Goal: Task Accomplishment & Management: Use online tool/utility

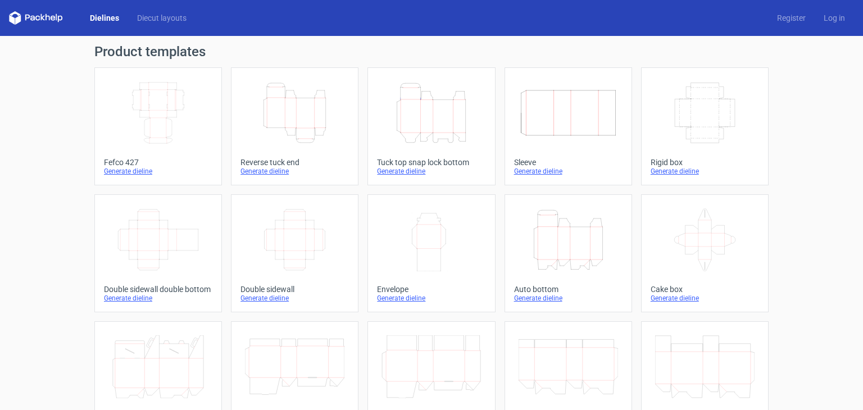
click at [423, 140] on icon "Height Depth Width" at bounding box center [431, 113] width 99 height 63
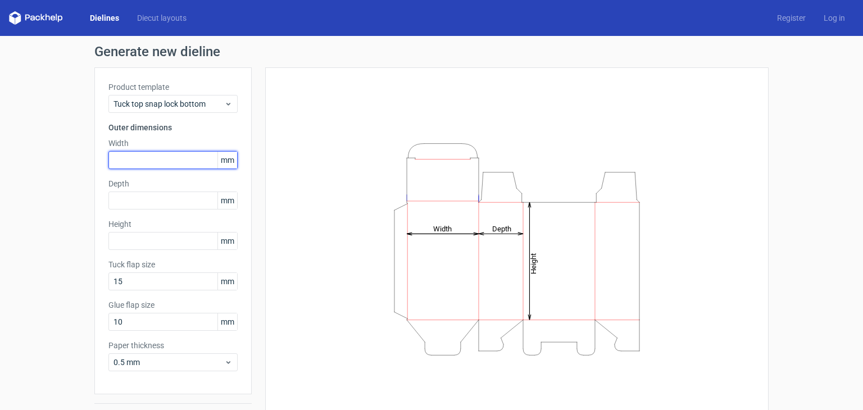
click at [119, 158] on input "text" at bounding box center [172, 160] width 129 height 18
type input "95"
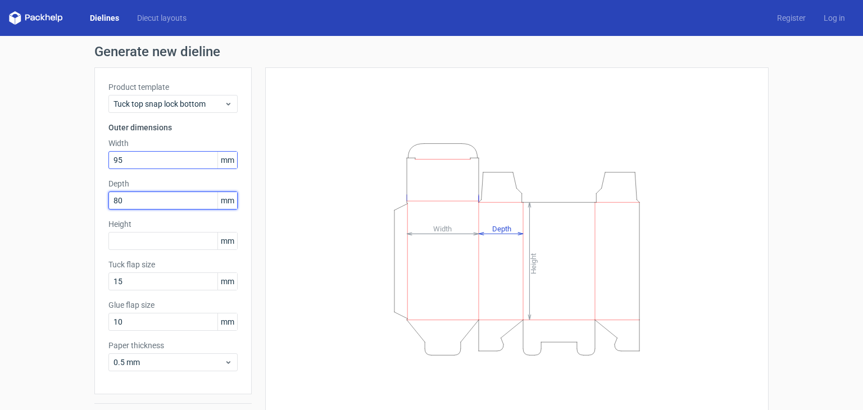
type input "80"
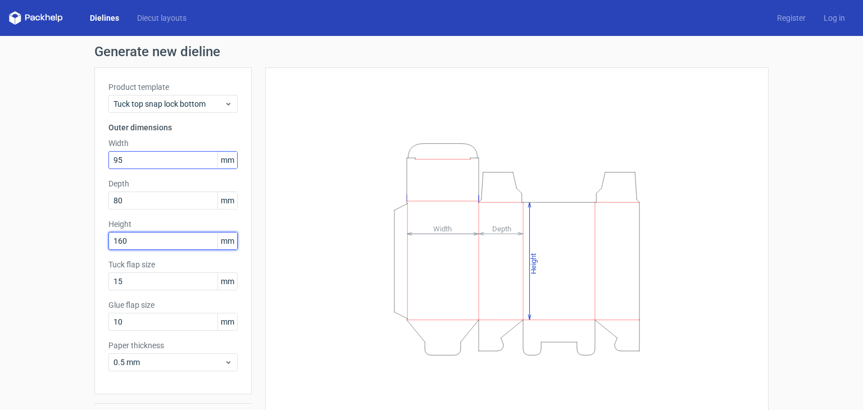
type input "160"
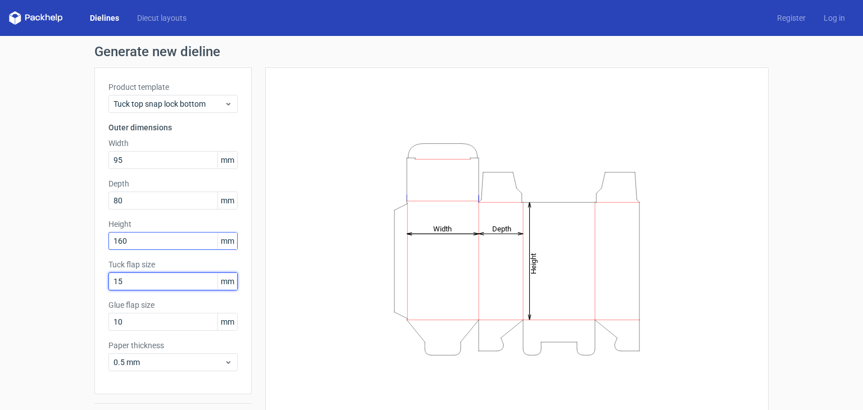
scroll to position [29, 0]
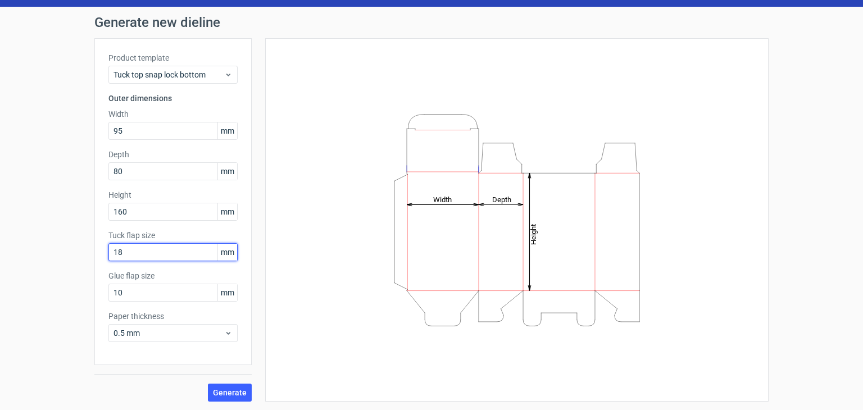
type input "18"
type input "15"
click at [228, 395] on span "Generate" at bounding box center [230, 393] width 34 height 8
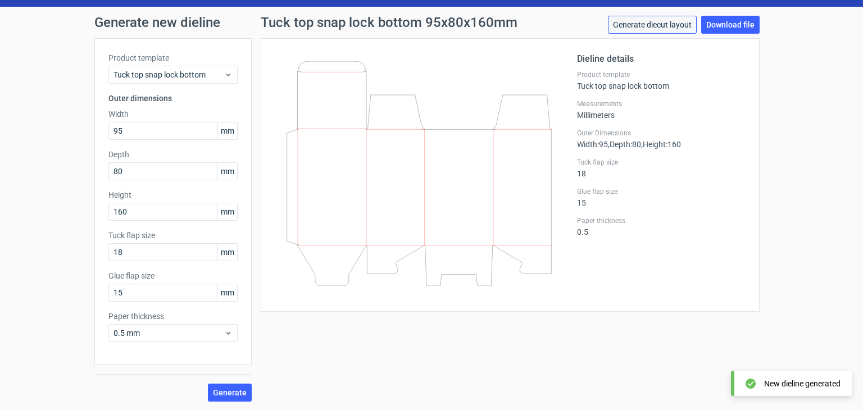
click at [664, 19] on link "Generate diecut layout" at bounding box center [652, 25] width 89 height 18
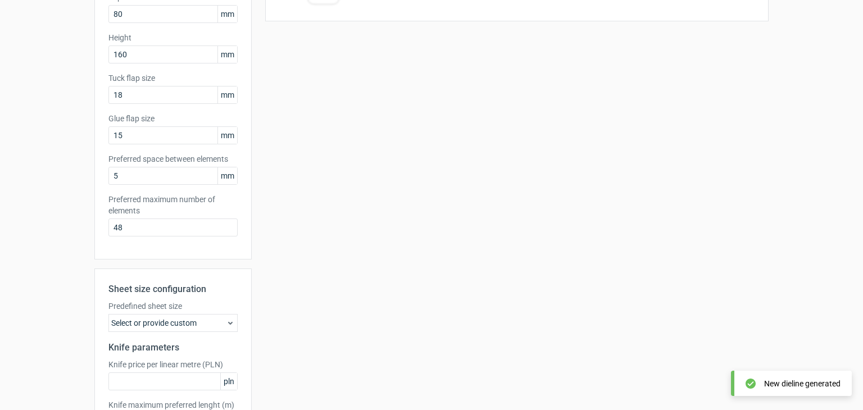
scroll to position [275, 0]
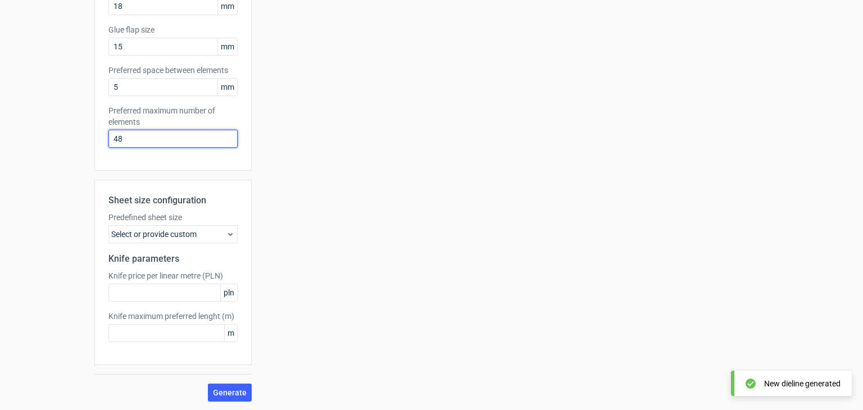
drag, startPoint x: 129, startPoint y: 141, endPoint x: 38, endPoint y: 140, distance: 91.1
click at [40, 140] on div "Generate new layout Product template Tuck top snap lock bottom Outer dimensions…" at bounding box center [431, 86] width 863 height 650
type input "1"
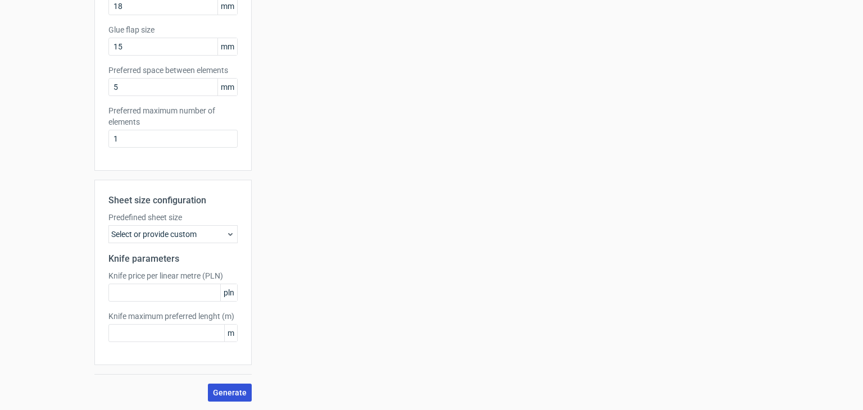
click at [211, 385] on button "Generate" at bounding box center [230, 393] width 44 height 18
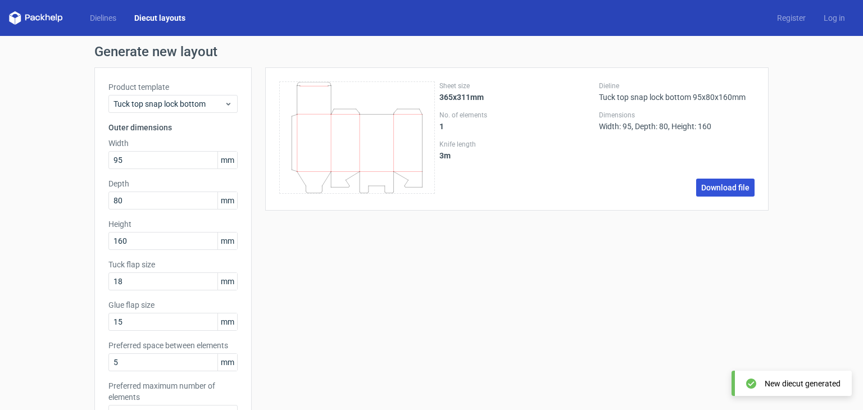
click at [717, 189] on link "Download file" at bounding box center [725, 188] width 58 height 18
click at [92, 19] on link "Dielines" at bounding box center [103, 17] width 44 height 11
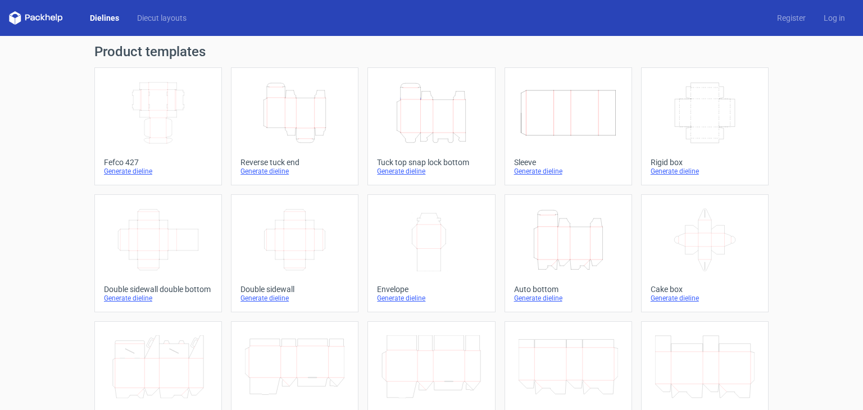
click at [450, 129] on icon "Height Depth Width" at bounding box center [431, 113] width 99 height 63
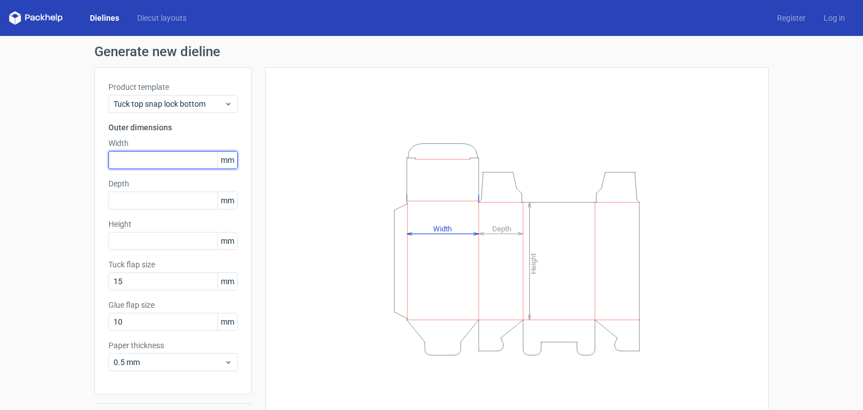
click at [157, 166] on input "text" at bounding box center [172, 160] width 129 height 18
click at [112, 161] on input "text" at bounding box center [172, 160] width 129 height 18
type input "95"
type input "80"
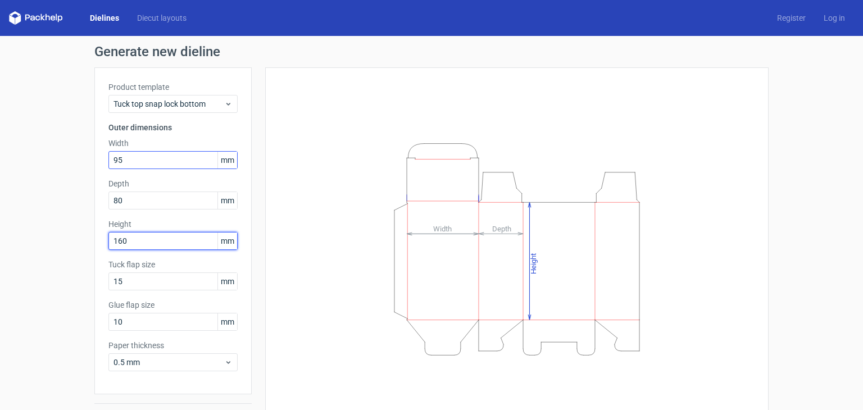
type input "160"
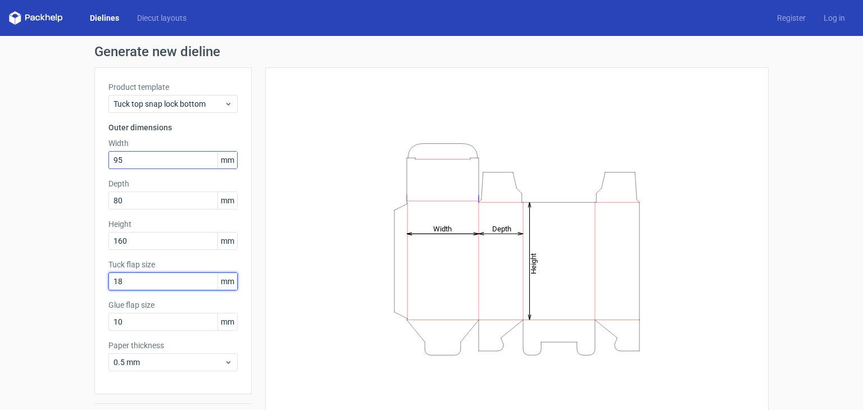
type input "18"
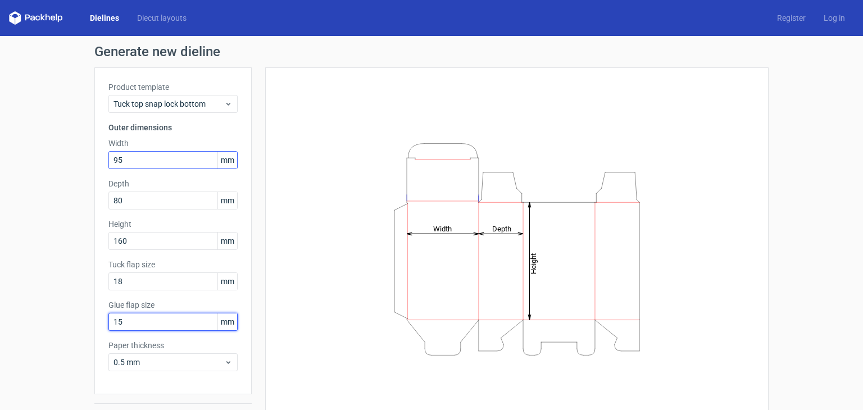
type input "15"
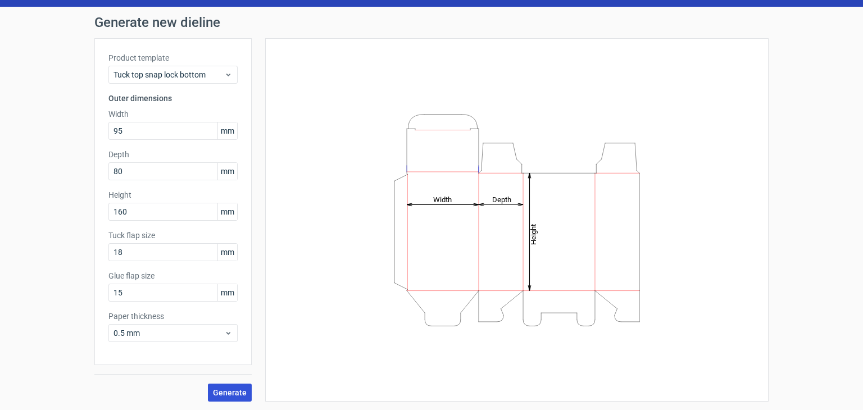
click at [238, 389] on span "Generate" at bounding box center [230, 393] width 34 height 8
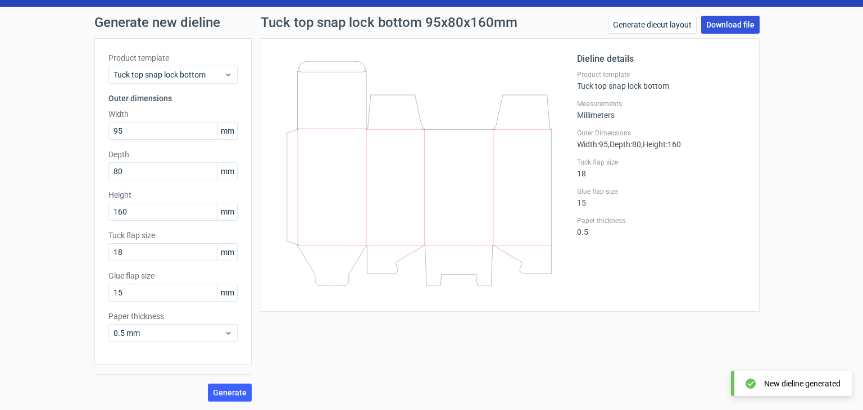
click at [717, 29] on link "Download file" at bounding box center [730, 25] width 58 height 18
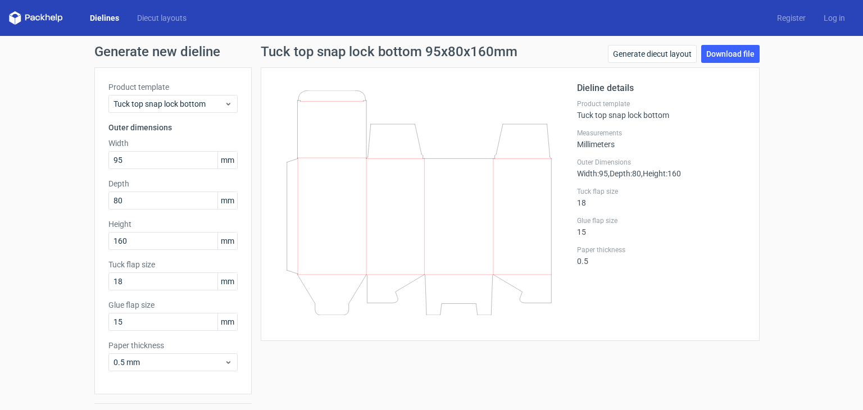
click at [110, 19] on link "Dielines" at bounding box center [104, 17] width 47 height 11
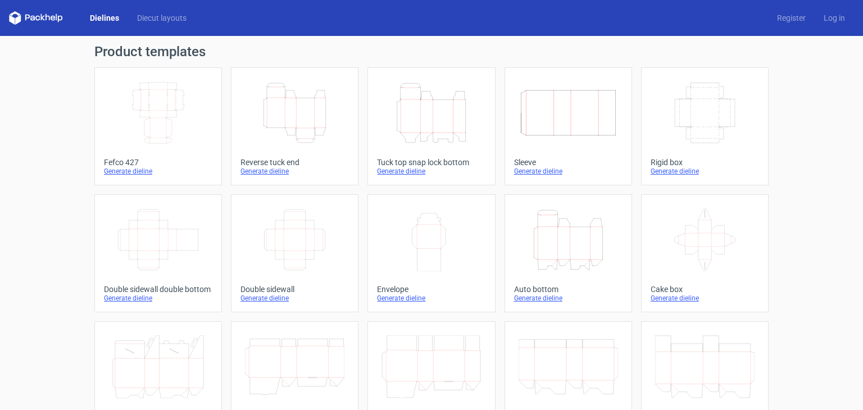
click at [31, 21] on icon at bounding box center [36, 17] width 54 height 13
click at [13, 20] on polygon at bounding box center [12, 20] width 6 height 10
click at [821, 19] on link "Log in" at bounding box center [834, 17] width 39 height 11
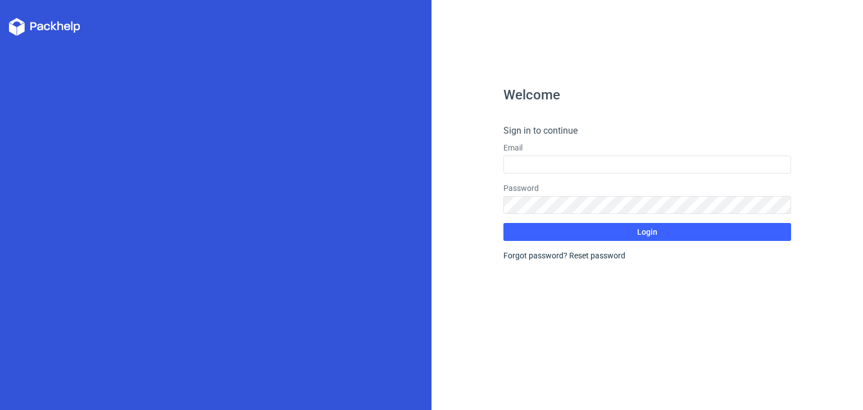
click at [29, 27] on icon at bounding box center [44, 27] width 71 height 18
click at [11, 28] on polygon at bounding box center [12, 29] width 7 height 13
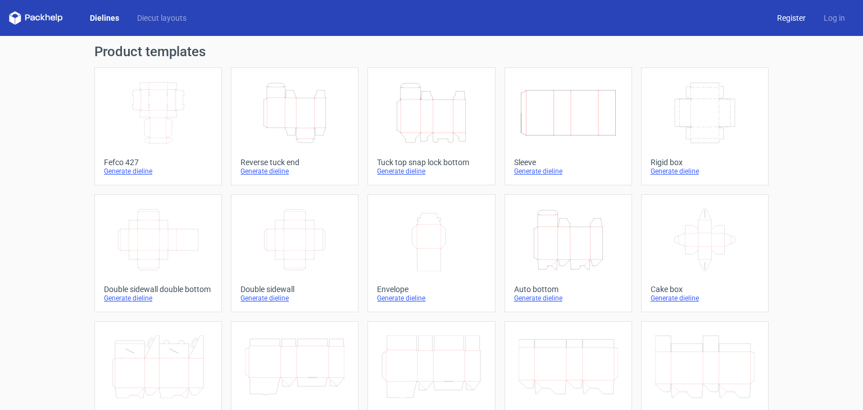
click at [793, 17] on link "Register" at bounding box center [791, 17] width 47 height 11
click at [803, 212] on div "Product templates Width Depth Height Fefco 427 Generate dieline Height Depth Wi…" at bounding box center [431, 369] width 863 height 667
click at [411, 132] on icon "Height Depth Width" at bounding box center [431, 113] width 99 height 63
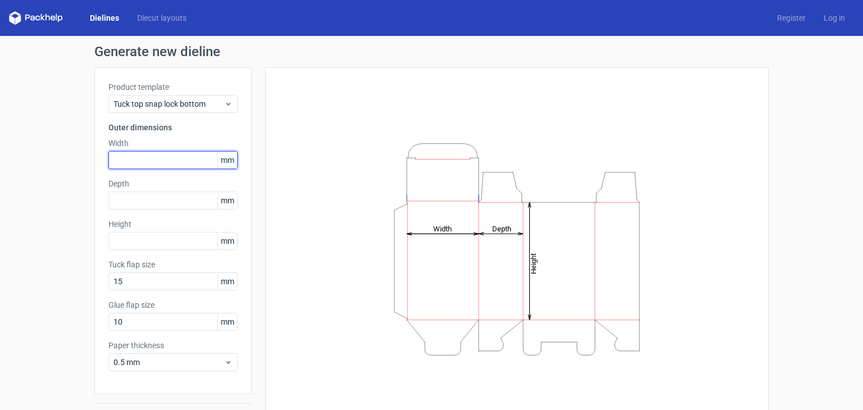
click at [148, 162] on input "text" at bounding box center [172, 160] width 129 height 18
type input "95"
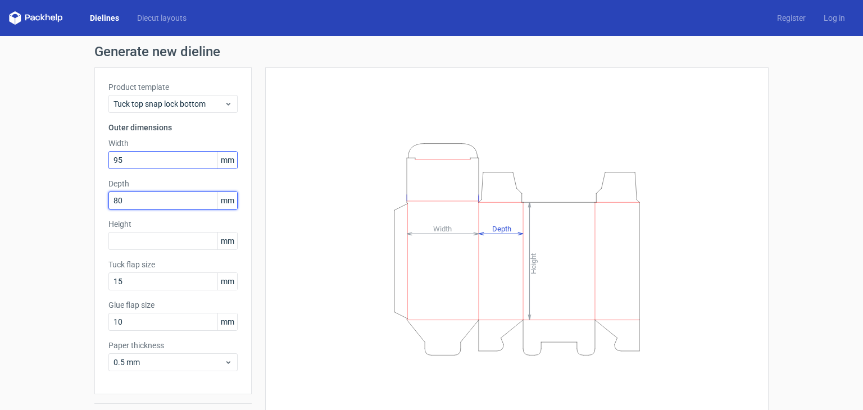
type input "80"
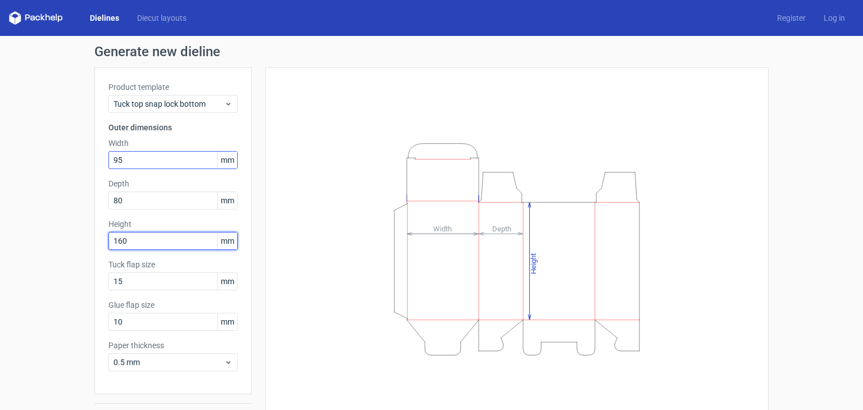
type input "160"
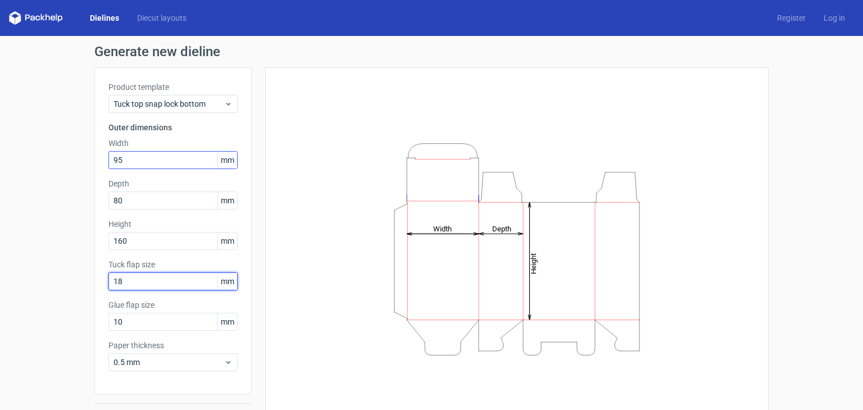
type input "18"
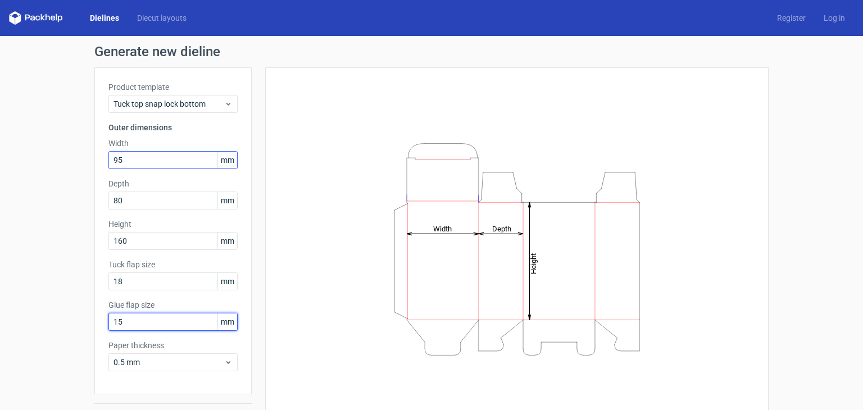
type input "15"
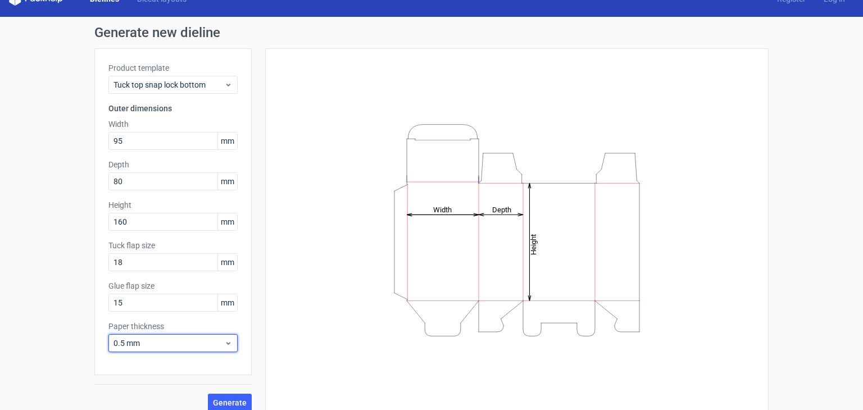
scroll to position [29, 0]
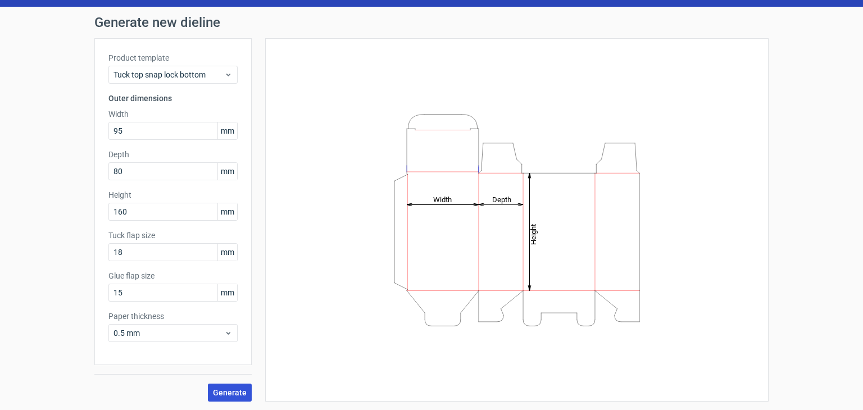
drag, startPoint x: 221, startPoint y: 392, endPoint x: 278, endPoint y: 367, distance: 61.9
click at [221, 392] on span "Generate" at bounding box center [230, 393] width 34 height 8
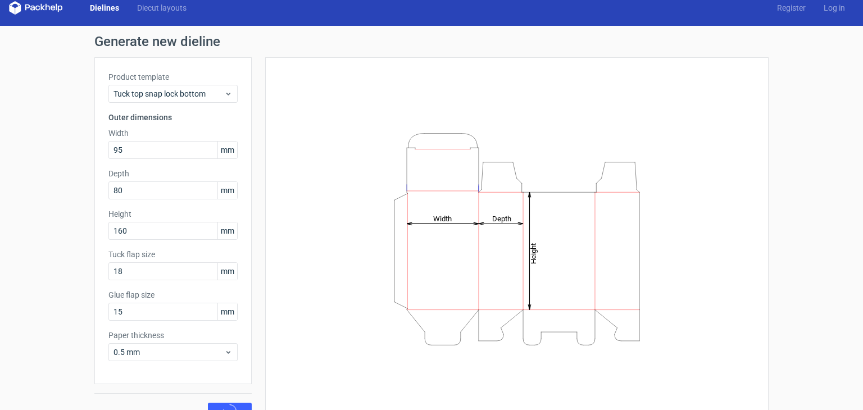
scroll to position [0, 0]
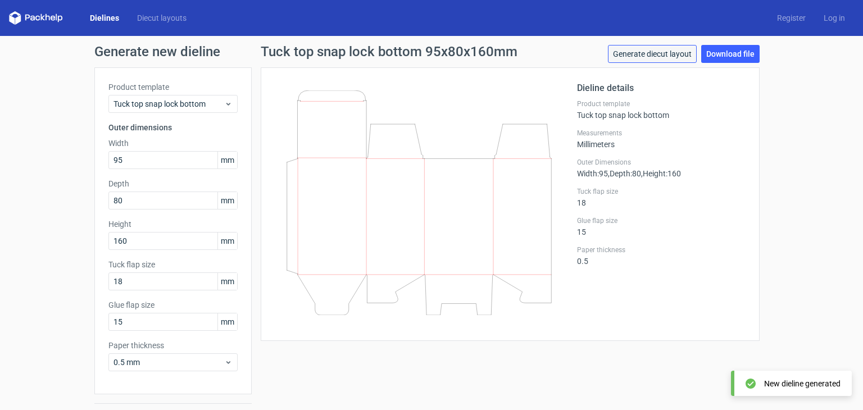
click at [664, 52] on link "Generate diecut layout" at bounding box center [652, 54] width 89 height 18
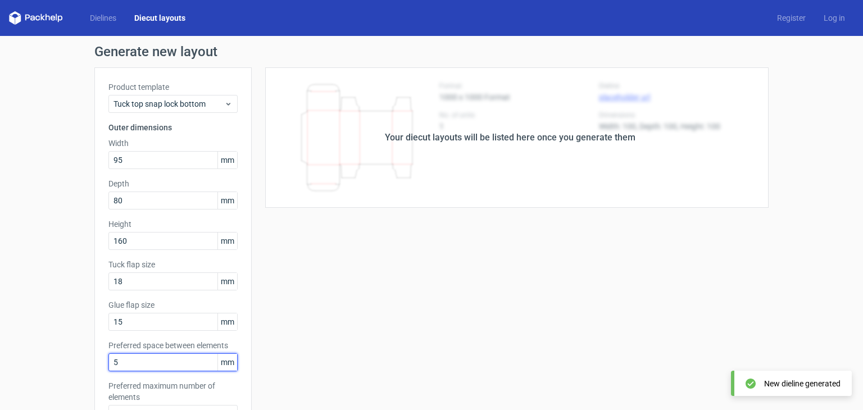
drag, startPoint x: 128, startPoint y: 357, endPoint x: 65, endPoint y: 354, distance: 63.0
click at [65, 354] on div "Generate new layout Product template Tuck top snap lock bottom Outer dimensions…" at bounding box center [431, 361] width 863 height 650
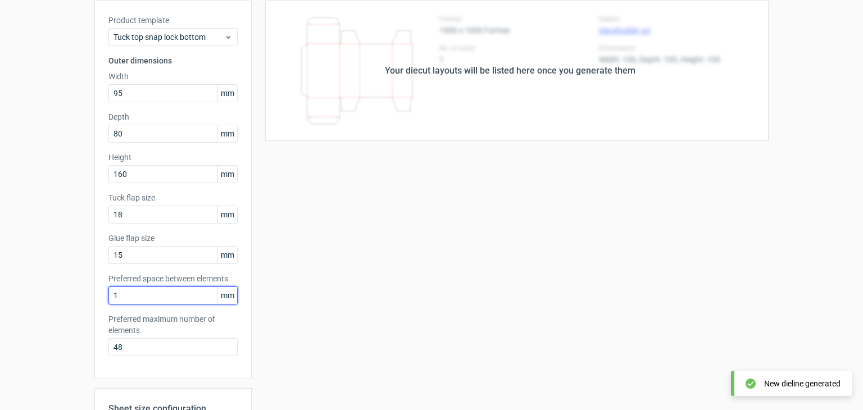
scroll to position [225, 0]
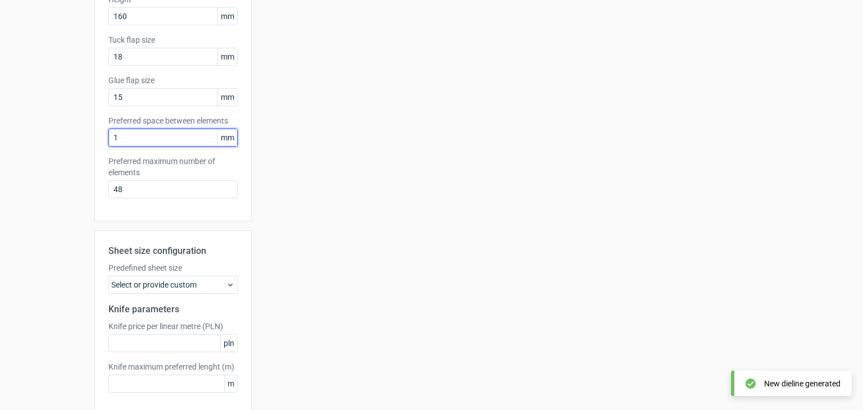
type input "1"
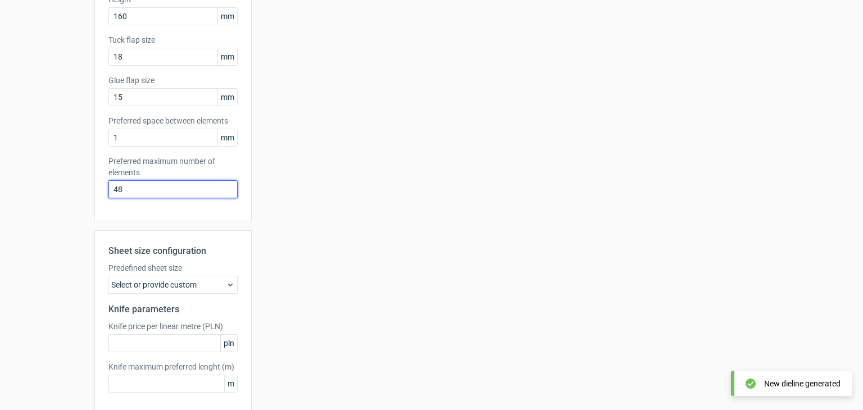
drag, startPoint x: 31, startPoint y: 189, endPoint x: 18, endPoint y: 187, distance: 13.0
click at [19, 187] on div "Generate new layout Product template Tuck top snap lock bottom Outer dimensions…" at bounding box center [431, 136] width 863 height 650
type input "1"
click at [72, 231] on div "Generate new layout Product template Tuck top snap lock bottom Outer dimensions…" at bounding box center [431, 136] width 863 height 650
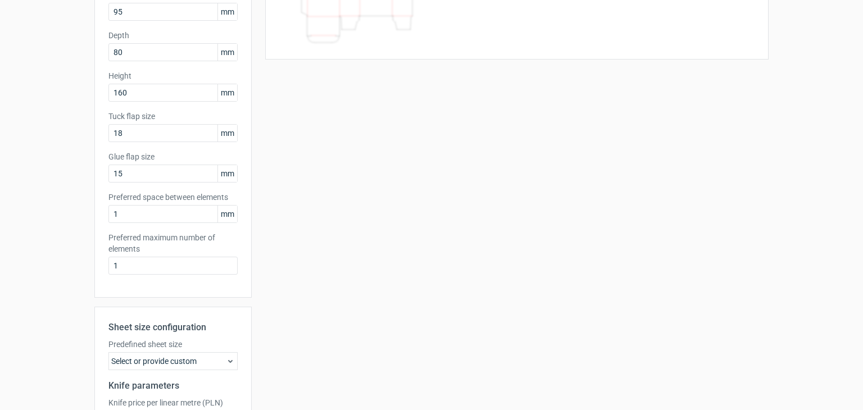
scroll to position [275, 0]
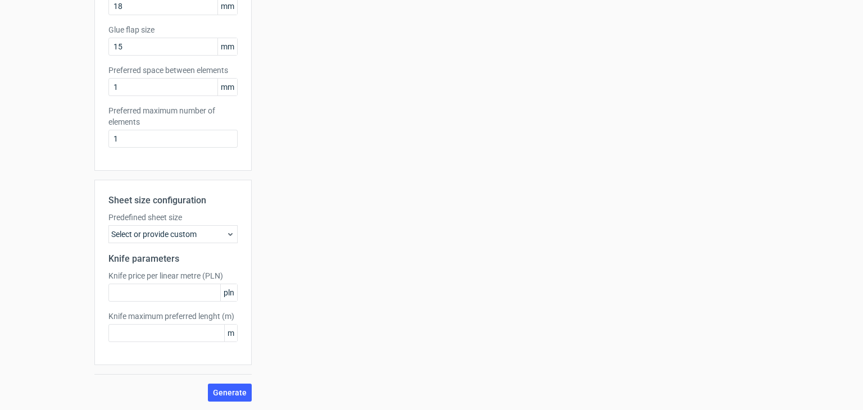
click at [153, 237] on div "Select or provide custom" at bounding box center [172, 234] width 129 height 18
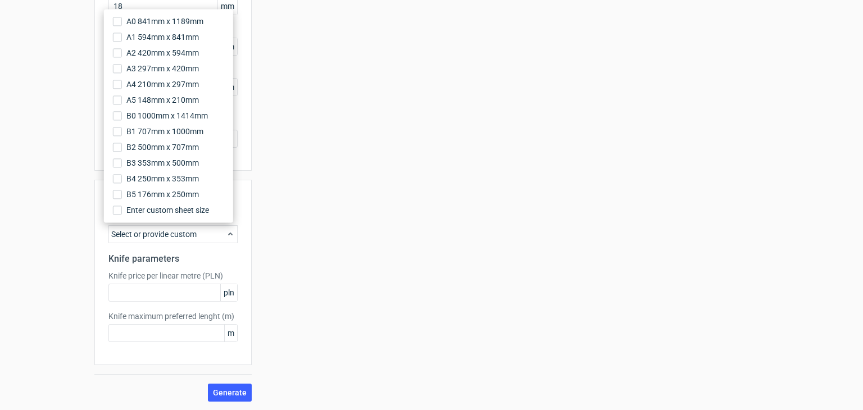
click at [153, 237] on div "Select or provide custom" at bounding box center [172, 234] width 129 height 18
click at [229, 392] on span "Generate" at bounding box center [230, 393] width 34 height 8
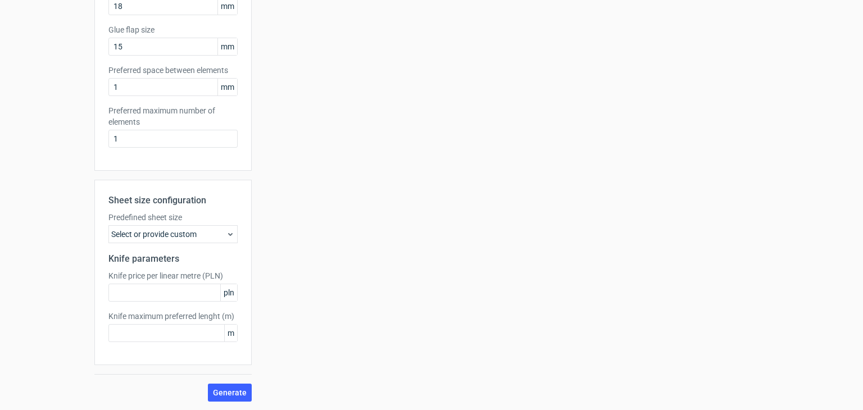
scroll to position [0, 0]
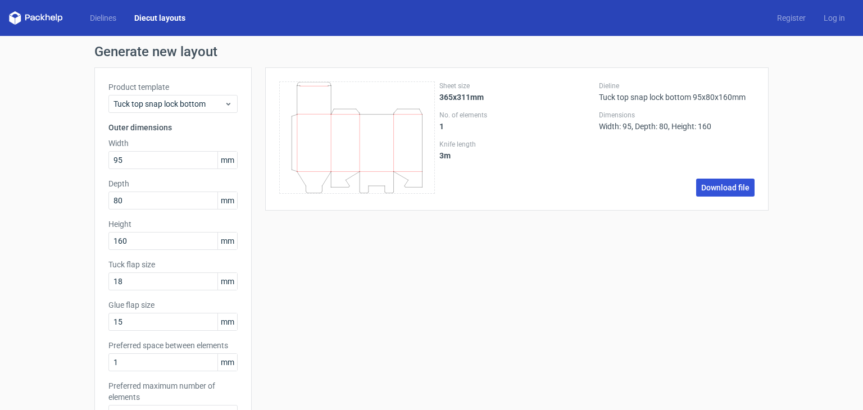
click at [723, 184] on link "Download file" at bounding box center [725, 188] width 58 height 18
click at [161, 19] on link "Diecut layouts" at bounding box center [159, 17] width 69 height 11
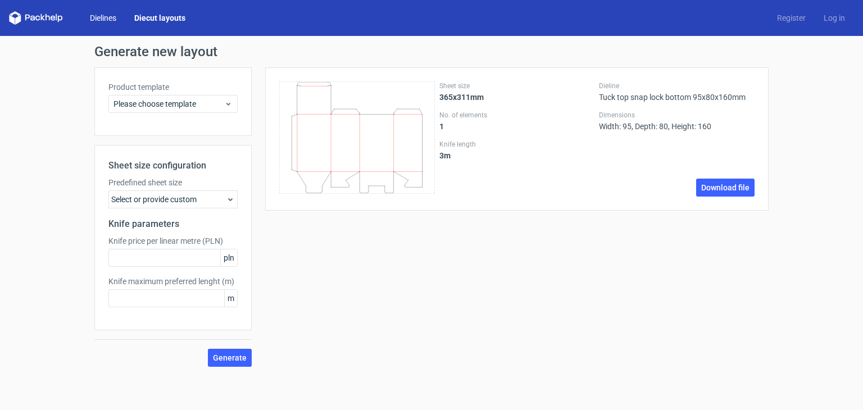
click at [117, 19] on link "Dielines" at bounding box center [103, 17] width 44 height 11
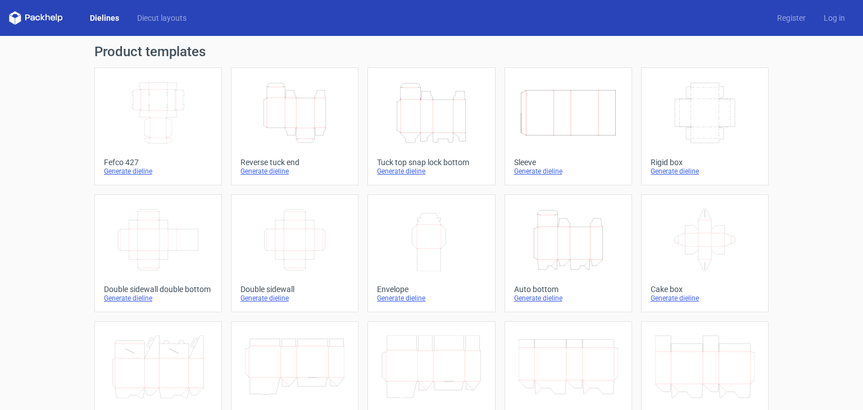
click at [489, 27] on div "Dielines Diecut layouts Register Log in" at bounding box center [431, 18] width 863 height 36
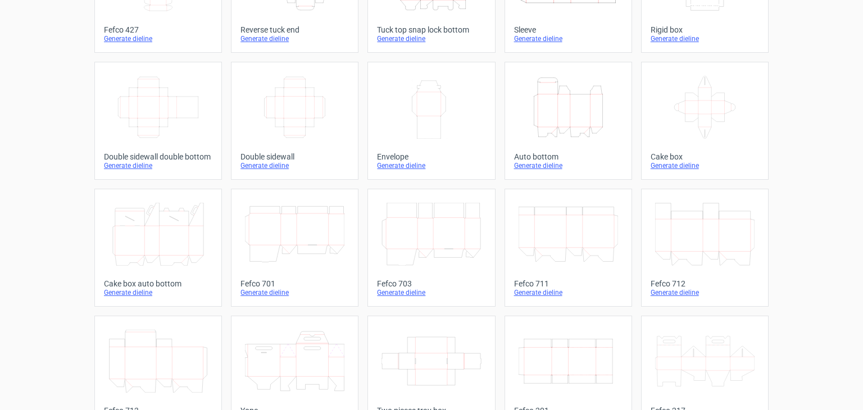
scroll to position [225, 0]
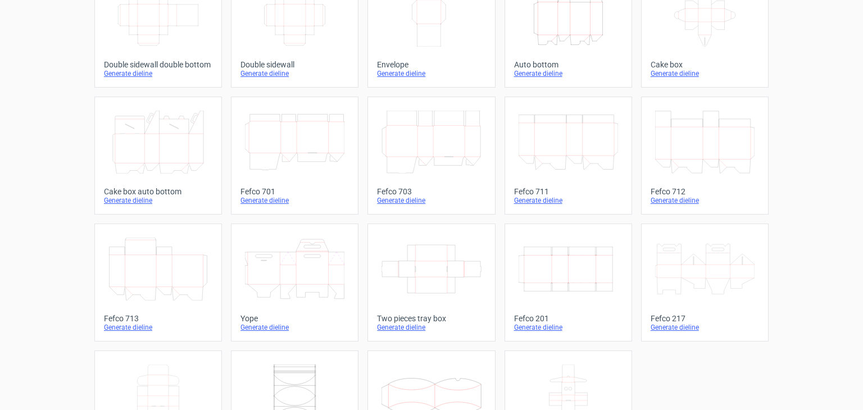
click at [609, 266] on icon "Width Depth Height" at bounding box center [568, 269] width 99 height 63
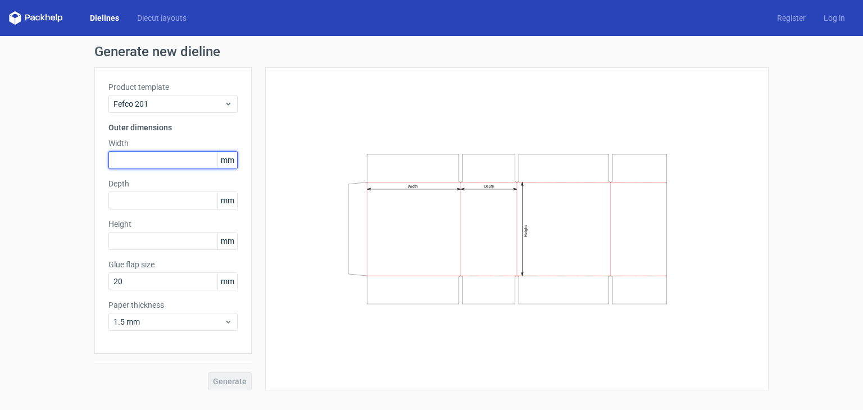
click at [173, 161] on input "text" at bounding box center [172, 160] width 129 height 18
type input "395"
type input "300"
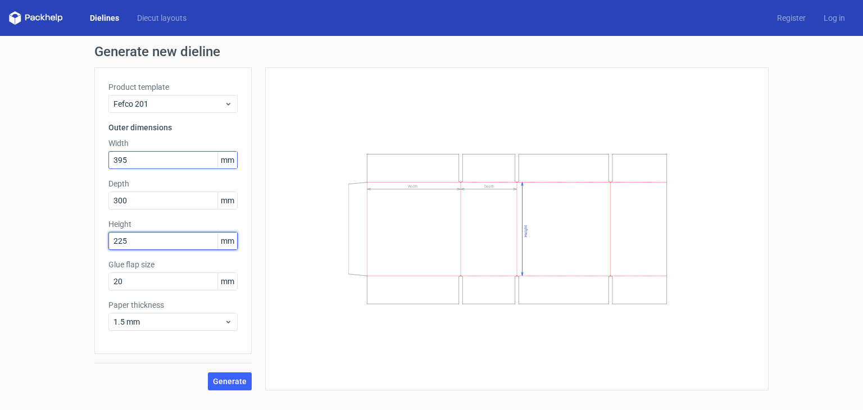
type input "225"
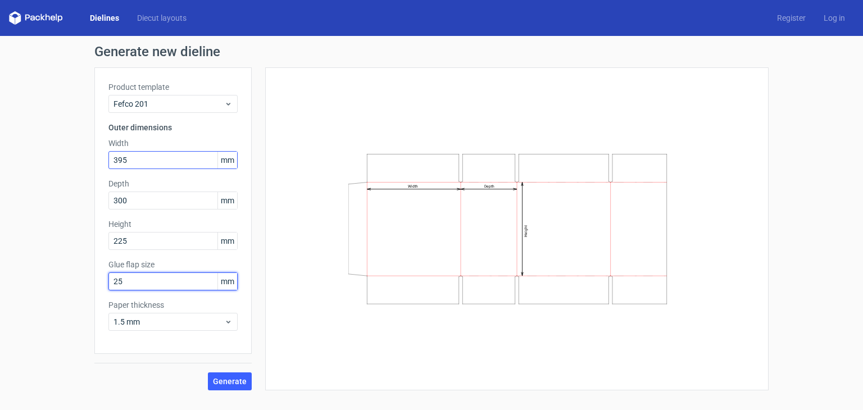
type input "25"
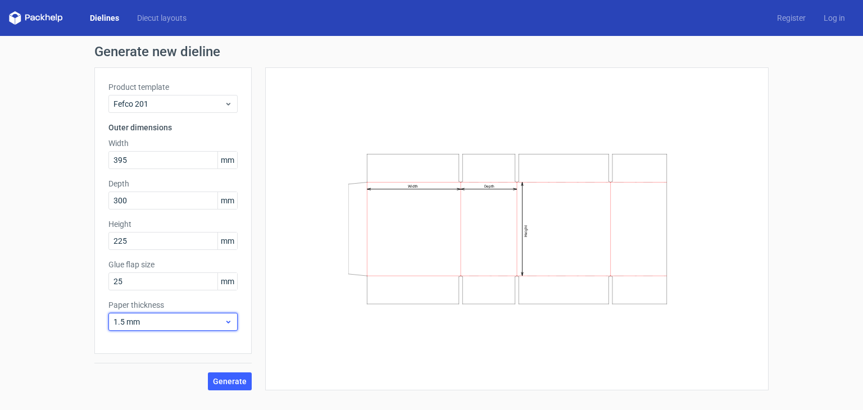
click at [191, 328] on div "1.5 mm" at bounding box center [172, 322] width 129 height 18
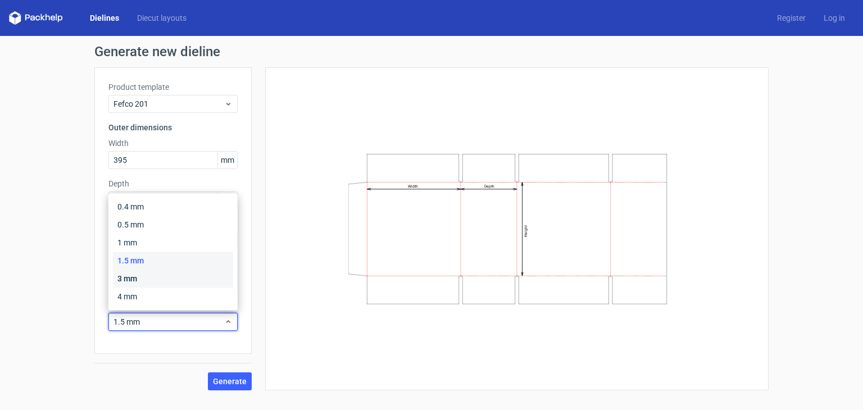
click at [171, 275] on div "3 mm" at bounding box center [173, 279] width 120 height 18
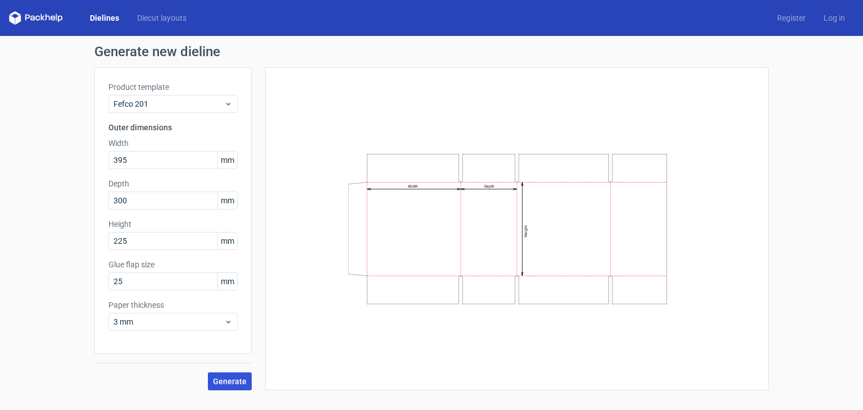
click at [236, 384] on span "Generate" at bounding box center [230, 382] width 34 height 8
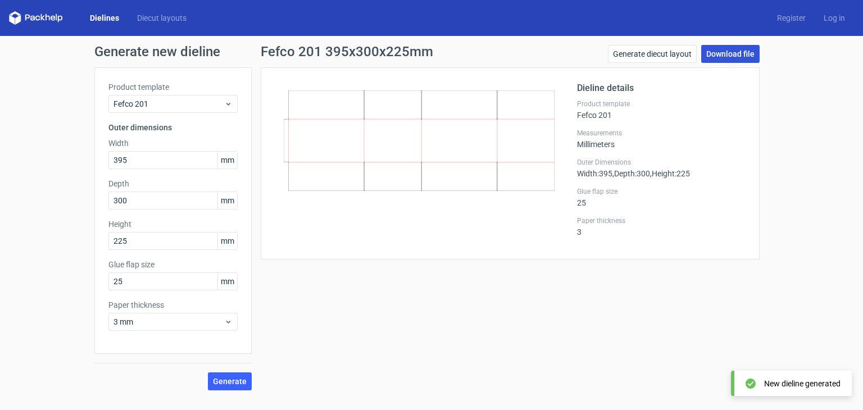
click at [747, 52] on link "Download file" at bounding box center [730, 54] width 58 height 18
click at [627, 55] on link "Generate diecut layout" at bounding box center [652, 54] width 89 height 18
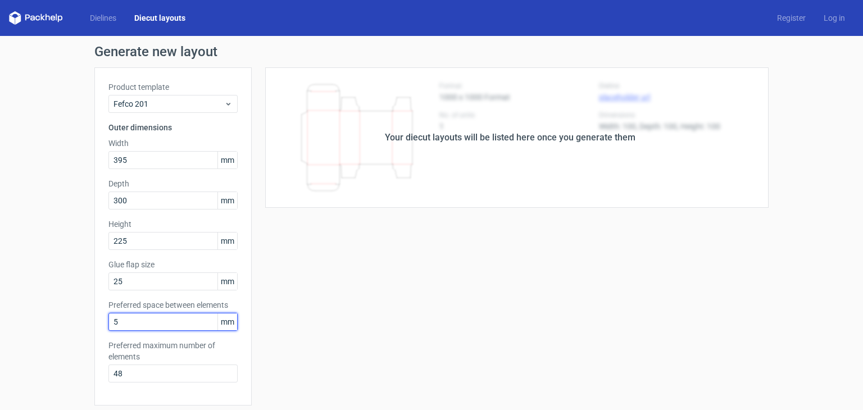
drag, startPoint x: 137, startPoint y: 325, endPoint x: 88, endPoint y: 327, distance: 48.9
click at [85, 325] on div "Generate new layout Product template Fefco 201 Outer dimensions Width 395 mm De…" at bounding box center [431, 341] width 863 height 610
type input "1"
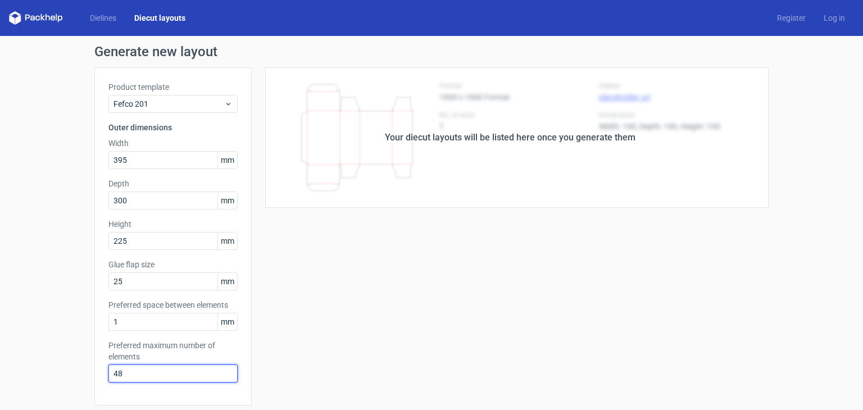
drag, startPoint x: 122, startPoint y: 369, endPoint x: 71, endPoint y: 372, distance: 51.2
click at [74, 373] on div "Generate new layout Product template Fefco 201 Outer dimensions Width 395 mm De…" at bounding box center [431, 341] width 863 height 610
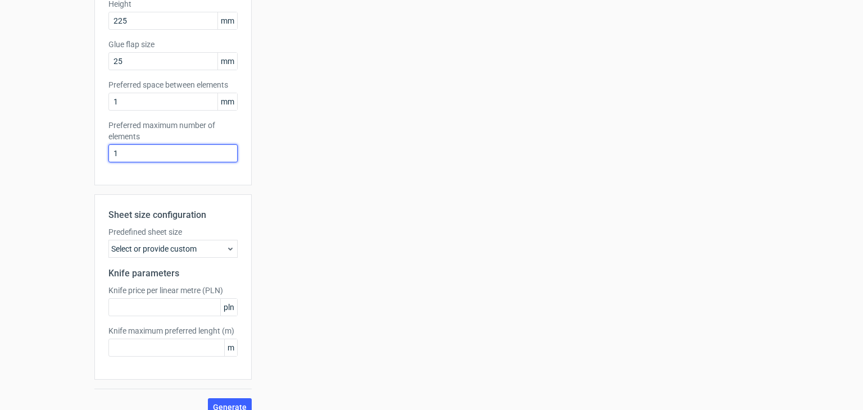
scroll to position [235, 0]
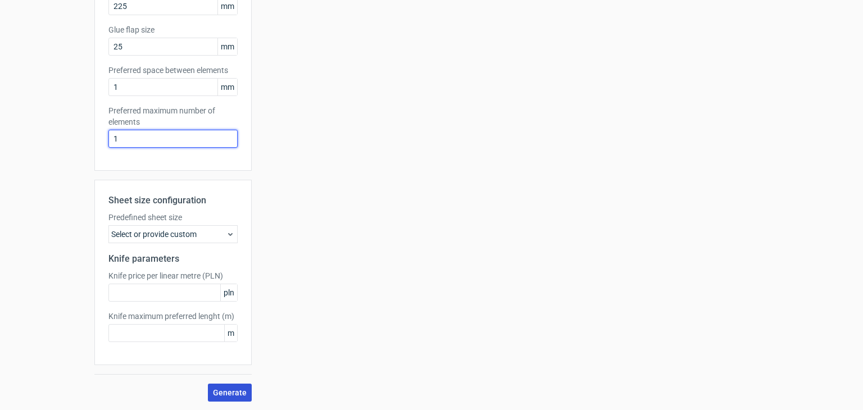
type input "1"
click at [221, 389] on span "Generate" at bounding box center [230, 393] width 34 height 8
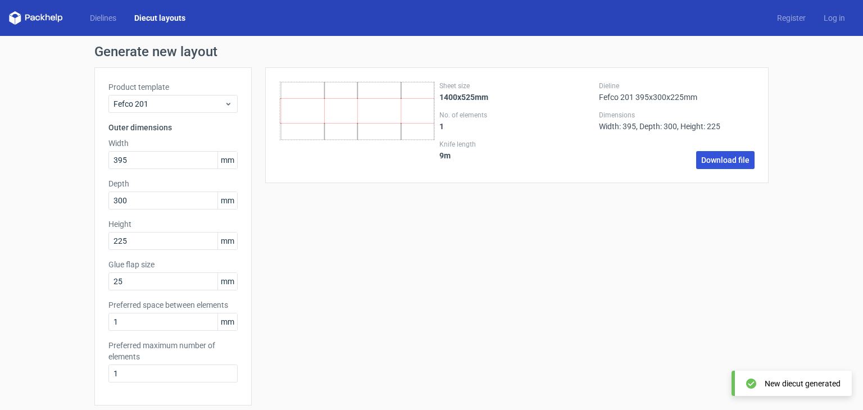
click at [738, 162] on link "Download file" at bounding box center [725, 160] width 58 height 18
